Goal: Communication & Community: Answer question/provide support

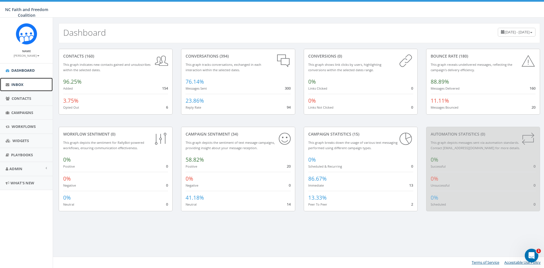
click at [21, 85] on span "Inbox" at bounding box center [17, 84] width 12 height 5
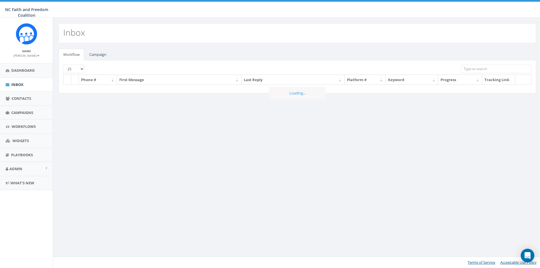
select select
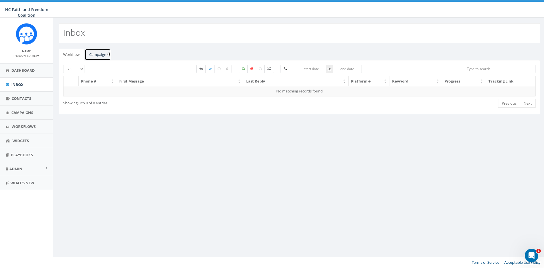
click at [97, 55] on link "Campaign" at bounding box center [98, 55] width 26 height 12
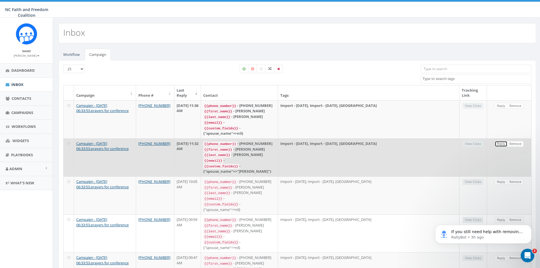
click at [500, 143] on link "Reply" at bounding box center [501, 144] width 13 height 6
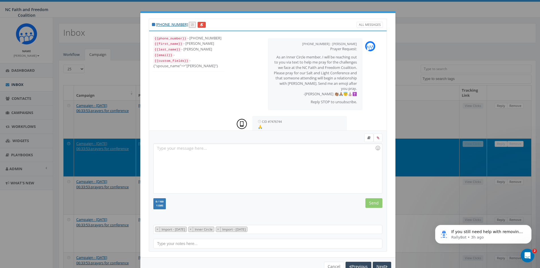
scroll to position [12, 0]
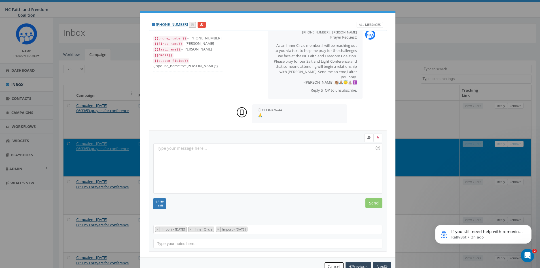
click at [327, 265] on button "Cancel" at bounding box center [334, 267] width 20 height 10
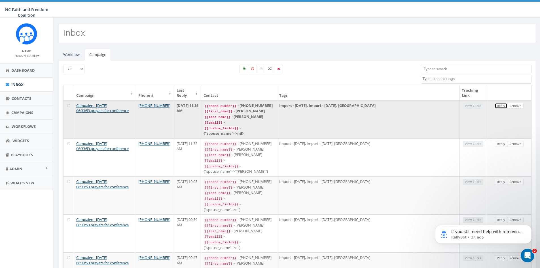
click at [501, 107] on link "Reply" at bounding box center [501, 106] width 13 height 6
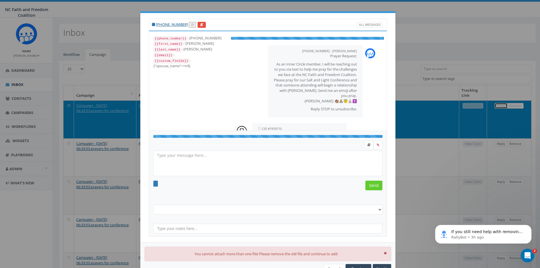
scroll to position [11, 0]
select select "Import - 08/04/2025"
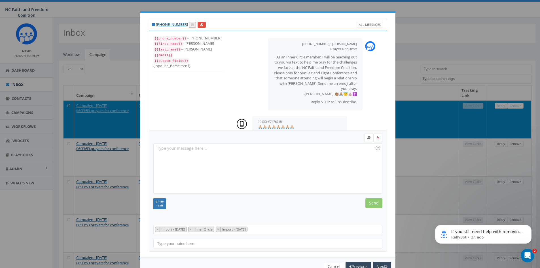
scroll to position [12, 0]
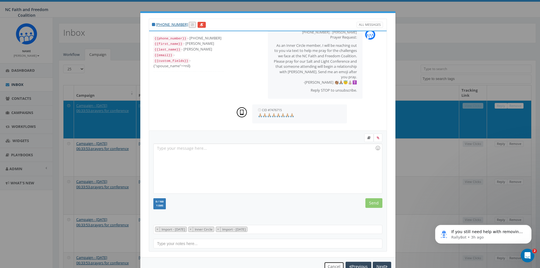
click at [331, 265] on button "Cancel" at bounding box center [334, 267] width 20 height 10
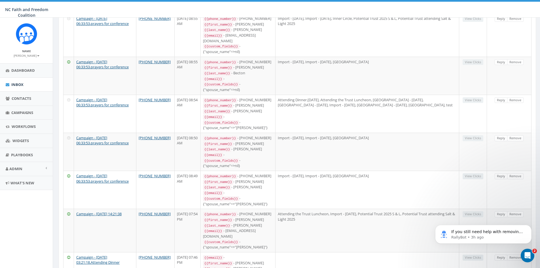
scroll to position [567, 0]
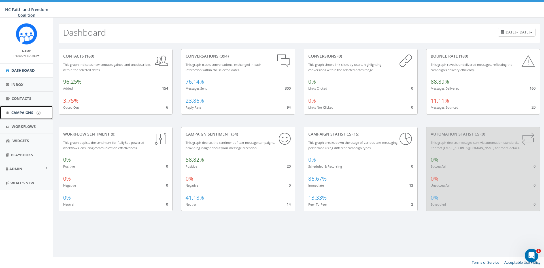
click at [22, 112] on span "Campaigns" at bounding box center [22, 112] width 22 height 5
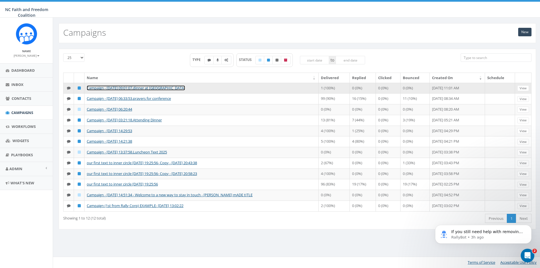
click at [120, 87] on link "Campaign - [DATE] 09:01:07.dinner at [GEOGRAPHIC_DATA]" at bounding box center [136, 87] width 98 height 5
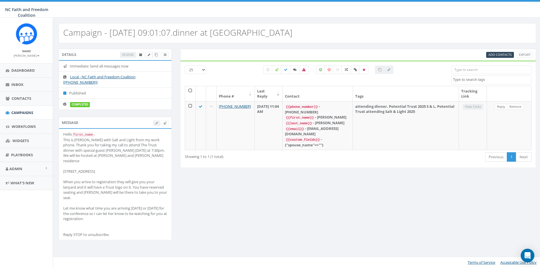
select select
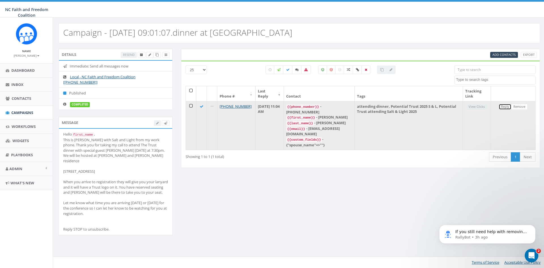
click at [504, 107] on link "Reply" at bounding box center [505, 107] width 13 height 6
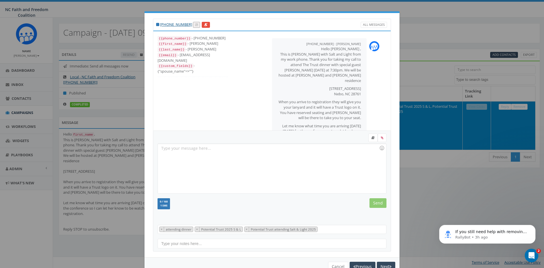
scroll to position [35, 0]
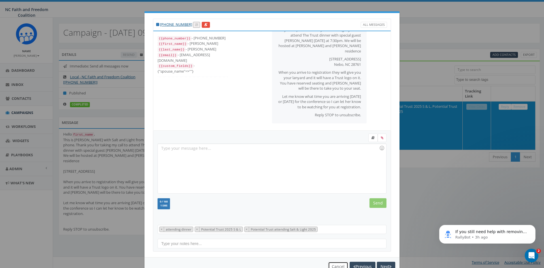
click at [328, 266] on button "Cancel" at bounding box center [338, 267] width 20 height 10
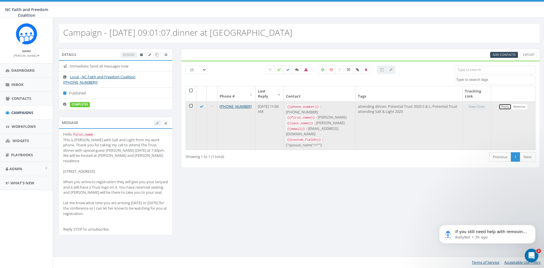
click at [507, 108] on link "Reply" at bounding box center [505, 107] width 13 height 6
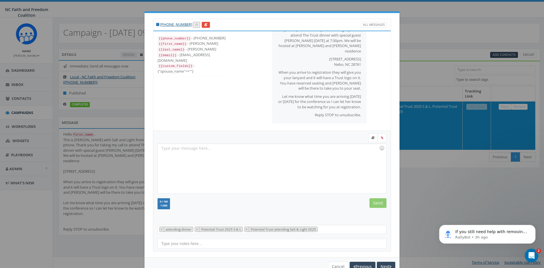
scroll to position [16, 0]
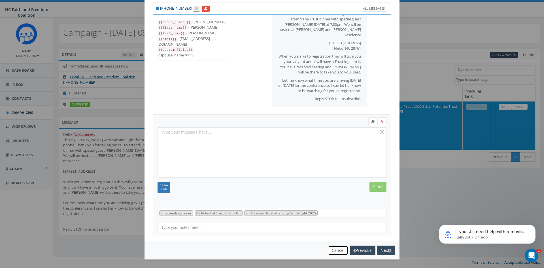
click at [330, 252] on button "Cancel" at bounding box center [338, 251] width 20 height 10
